Goal: Obtain resource: Download file/media

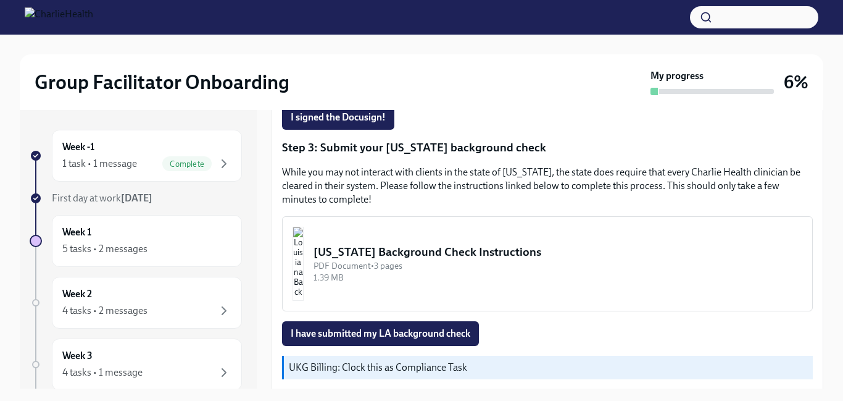
scroll to position [370, 0]
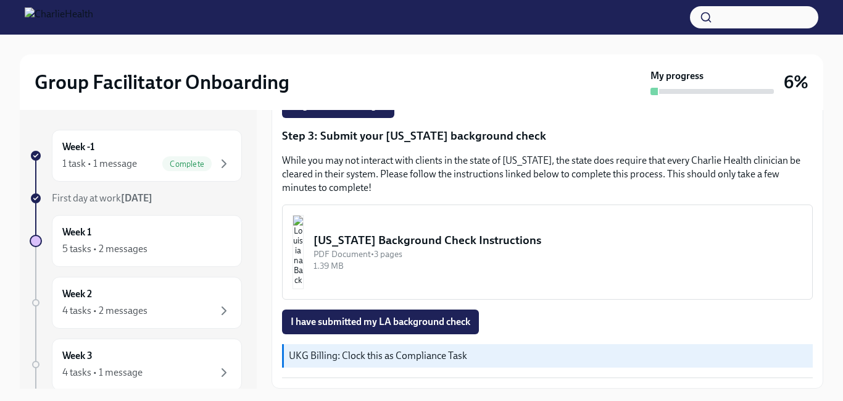
click at [538, 257] on div "PDF Document • 3 pages" at bounding box center [558, 254] width 489 height 12
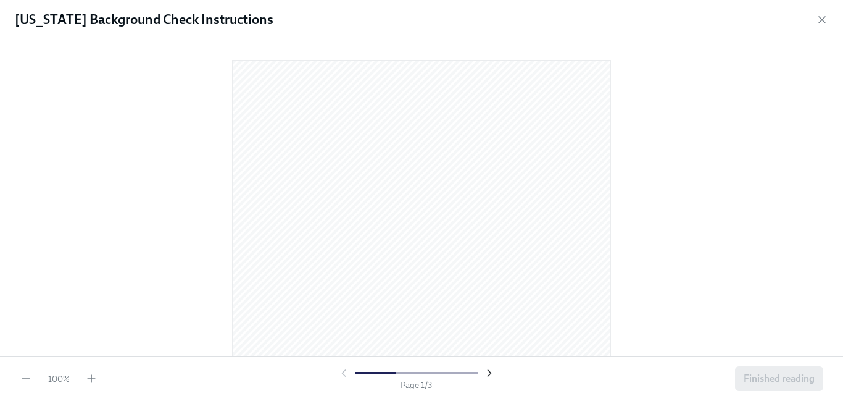
click at [490, 374] on icon "button" at bounding box center [489, 373] width 12 height 12
click at [83, 377] on div "100 %" at bounding box center [59, 378] width 78 height 12
click at [91, 377] on icon "button" at bounding box center [91, 378] width 0 height 7
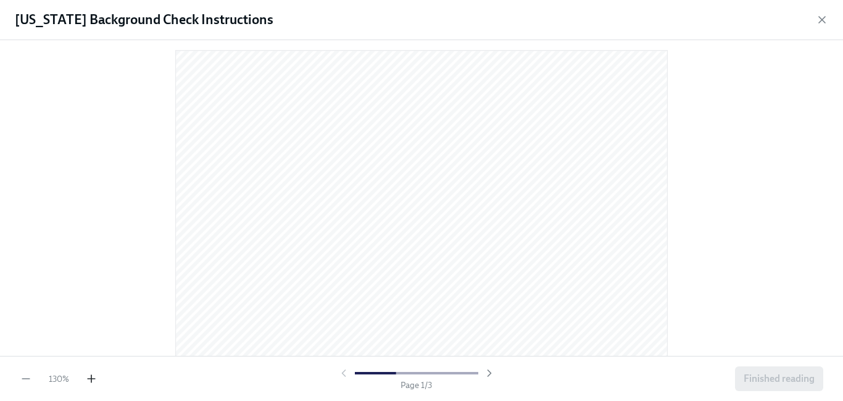
click at [91, 377] on icon "button" at bounding box center [91, 378] width 0 height 7
click at [835, 109] on div at bounding box center [421, 197] width 843 height 315
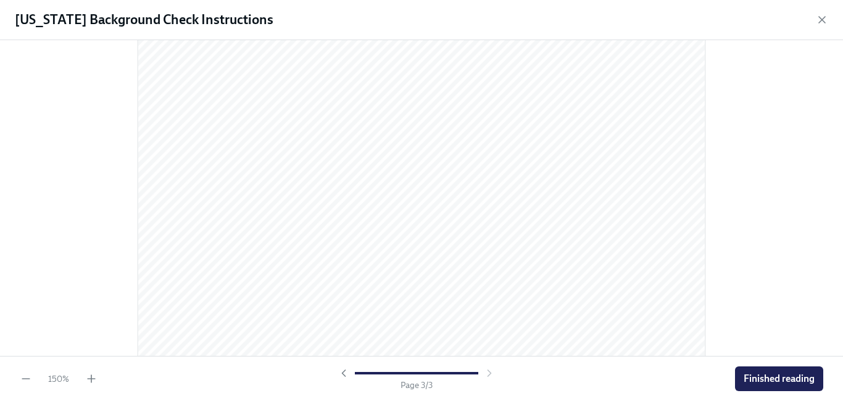
scroll to position [1779, 0]
drag, startPoint x: 841, startPoint y: 129, endPoint x: 827, endPoint y: 327, distance: 198.7
click at [827, 327] on div at bounding box center [421, 197] width 843 height 315
click at [772, 386] on button "Finished reading" at bounding box center [779, 378] width 88 height 25
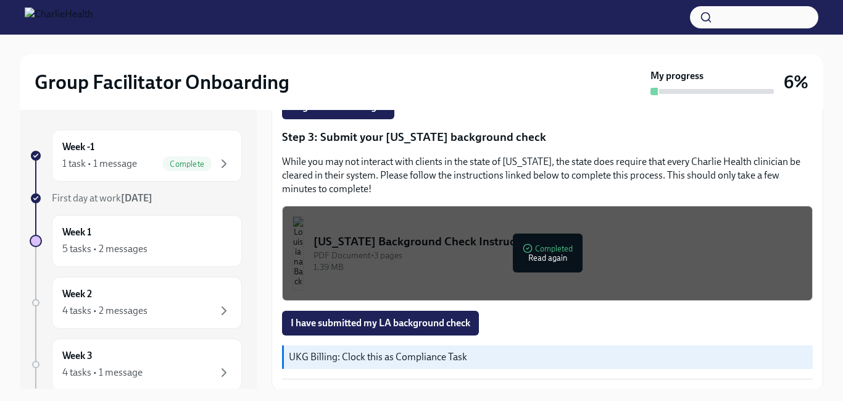
scroll to position [370, 0]
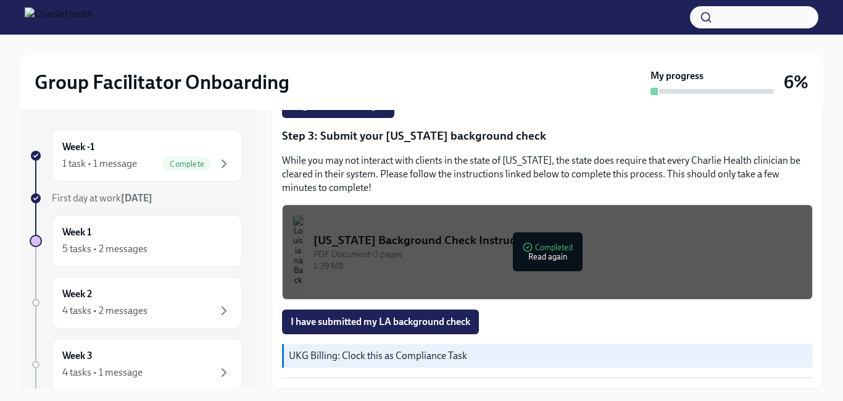
click at [538, 256] on div "PDF Document • 3 pages" at bounding box center [558, 254] width 489 height 12
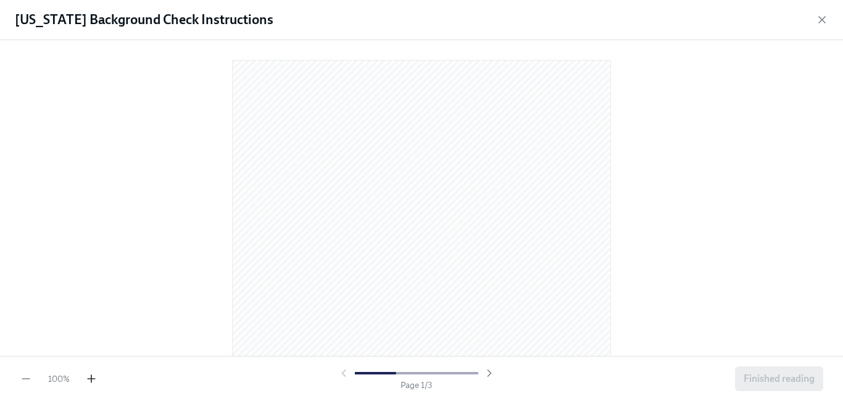
click at [88, 378] on icon "button" at bounding box center [91, 378] width 7 height 0
click at [834, 135] on div at bounding box center [421, 197] width 843 height 315
